Goal: Find specific page/section: Find specific page/section

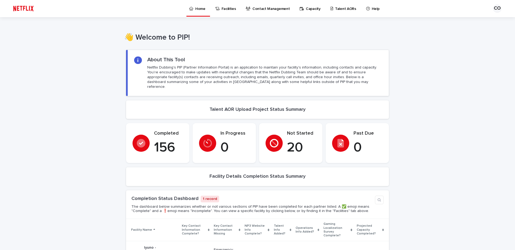
click at [440, 72] on div "Loading... Saving… Loading... Saving… Loading... Saving… Loading... Saving… Loa…" at bounding box center [257, 231] width 515 height 372
click at [336, 6] on p "Talent AORs" at bounding box center [345, 5] width 21 height 11
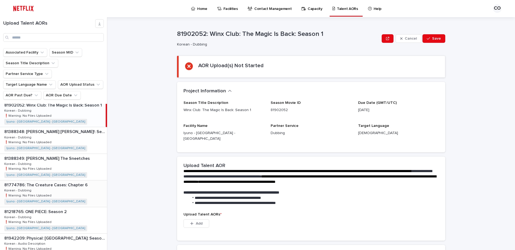
scroll to position [7, 0]
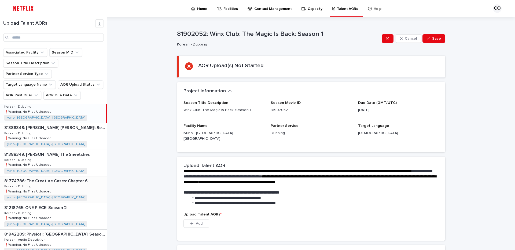
click at [83, 177] on div "81774786: The Creature Cases: Chapter 6 81774786: The Creature Cases: Chapter 6…" at bounding box center [53, 190] width 107 height 26
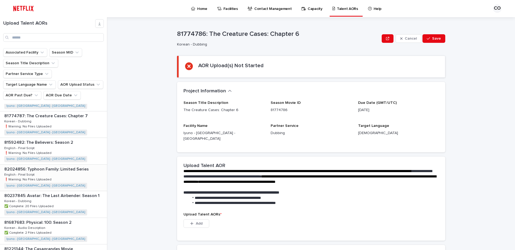
scroll to position [455, 0]
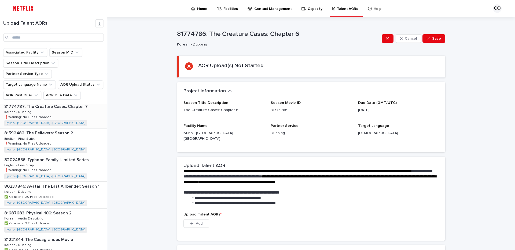
click at [64, 102] on div "81774787: The Creature Cases: Chapter 7 81774787: The Creature Cases: Chapter 7…" at bounding box center [53, 115] width 107 height 26
drag, startPoint x: 380, startPoint y: 112, endPoint x: 355, endPoint y: 110, distance: 25.5
click at [355, 110] on div "Season Title Description The Creature Cases: Chapter 7 Season Movie ID 81774787…" at bounding box center [310, 123] width 255 height 45
